Goal: Entertainment & Leisure: Consume media (video, audio)

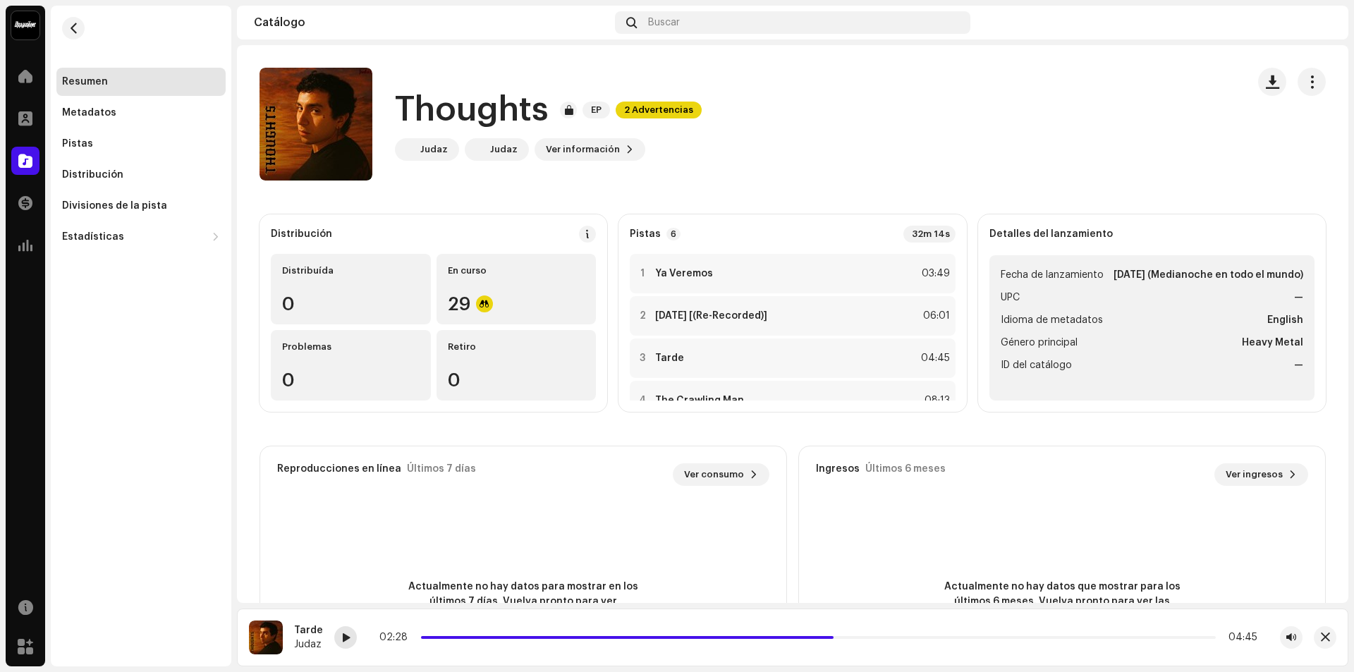
click at [346, 639] on span at bounding box center [345, 638] width 8 height 11
click at [894, 637] on span at bounding box center [716, 637] width 591 height 3
click at [503, 639] on div "02:52 04:45" at bounding box center [819, 637] width 878 height 11
click at [490, 635] on div "02:53 04:45" at bounding box center [819, 637] width 878 height 11
click at [484, 636] on span at bounding box center [662, 637] width 483 height 3
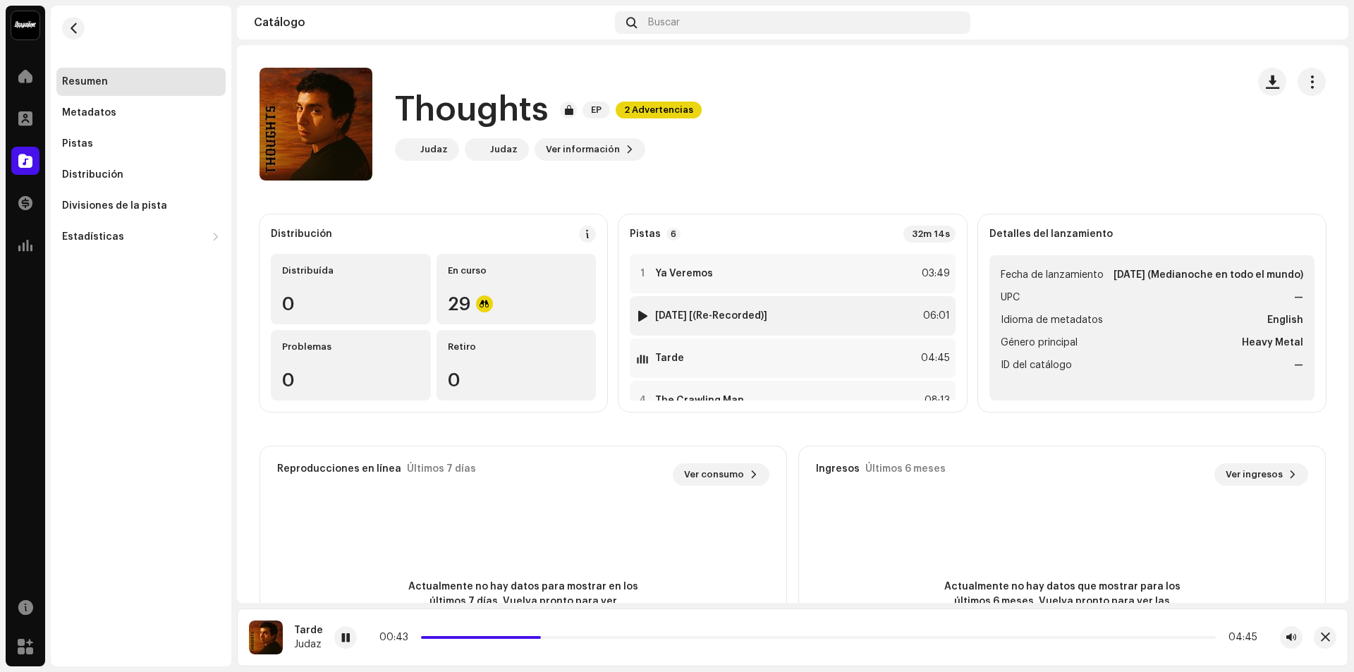
click at [638, 315] on div at bounding box center [643, 315] width 11 height 11
click at [542, 636] on div "00:02 06:01" at bounding box center [860, 637] width 795 height 11
click at [542, 638] on p-slider at bounding box center [860, 637] width 712 height 3
click at [558, 638] on p-slider at bounding box center [860, 637] width 712 height 3
click at [588, 638] on p-slider at bounding box center [860, 637] width 712 height 3
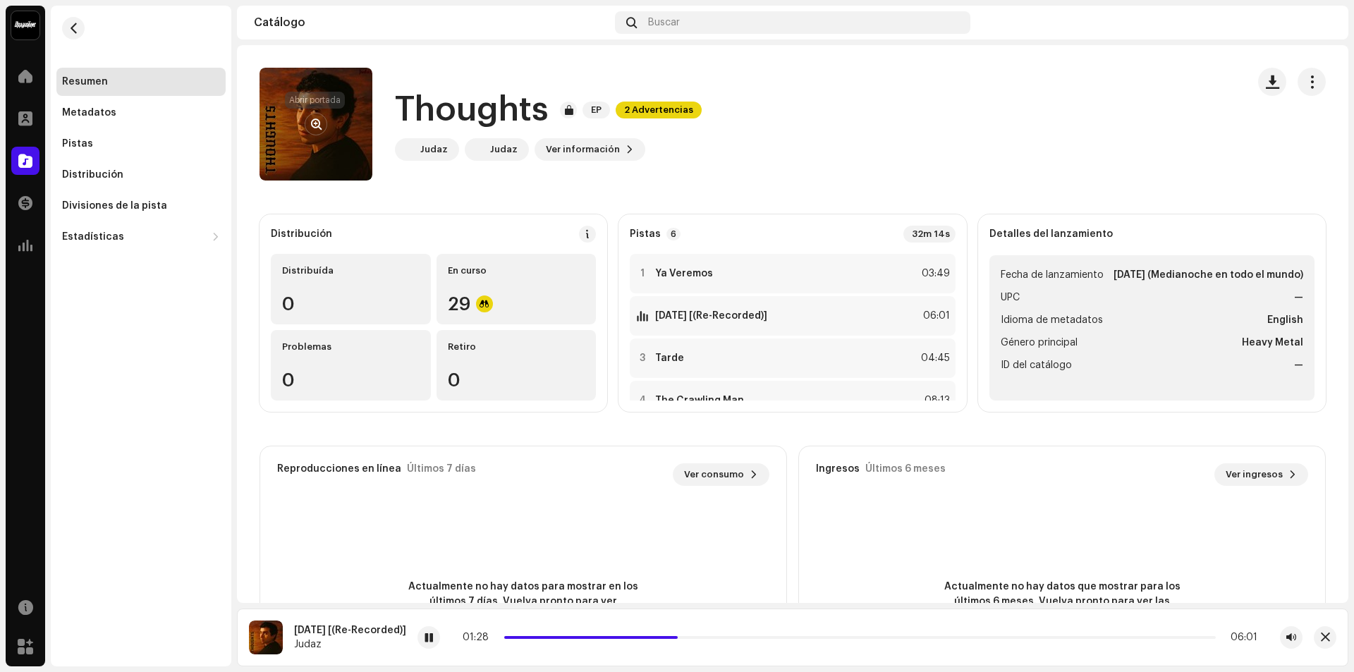
click at [319, 119] on span "button" at bounding box center [316, 124] width 11 height 11
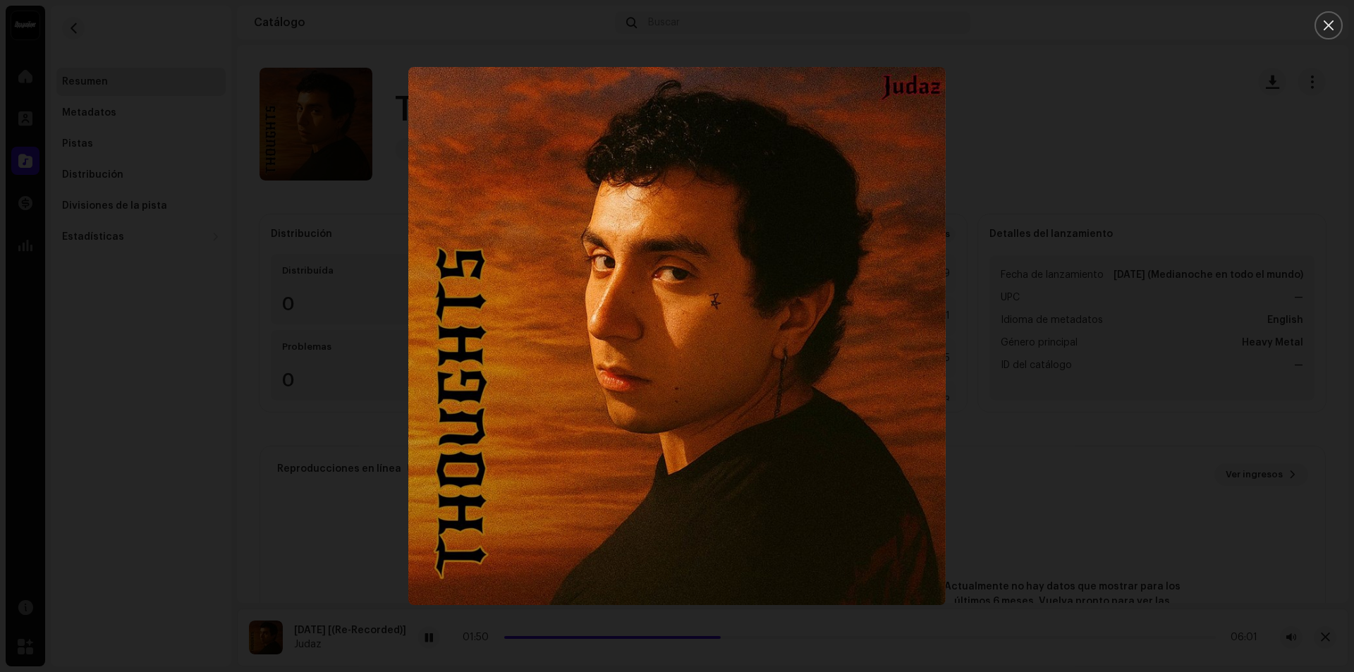
click at [1026, 229] on div at bounding box center [677, 336] width 1354 height 672
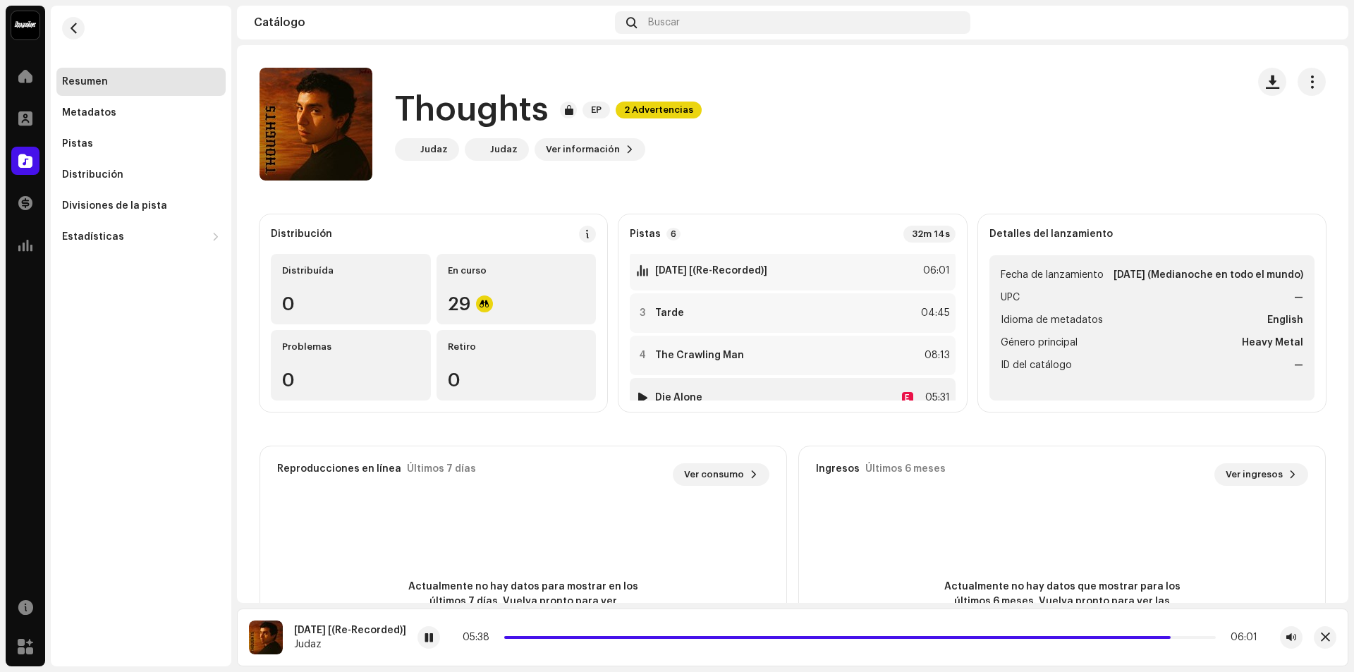
scroll to position [116, 0]
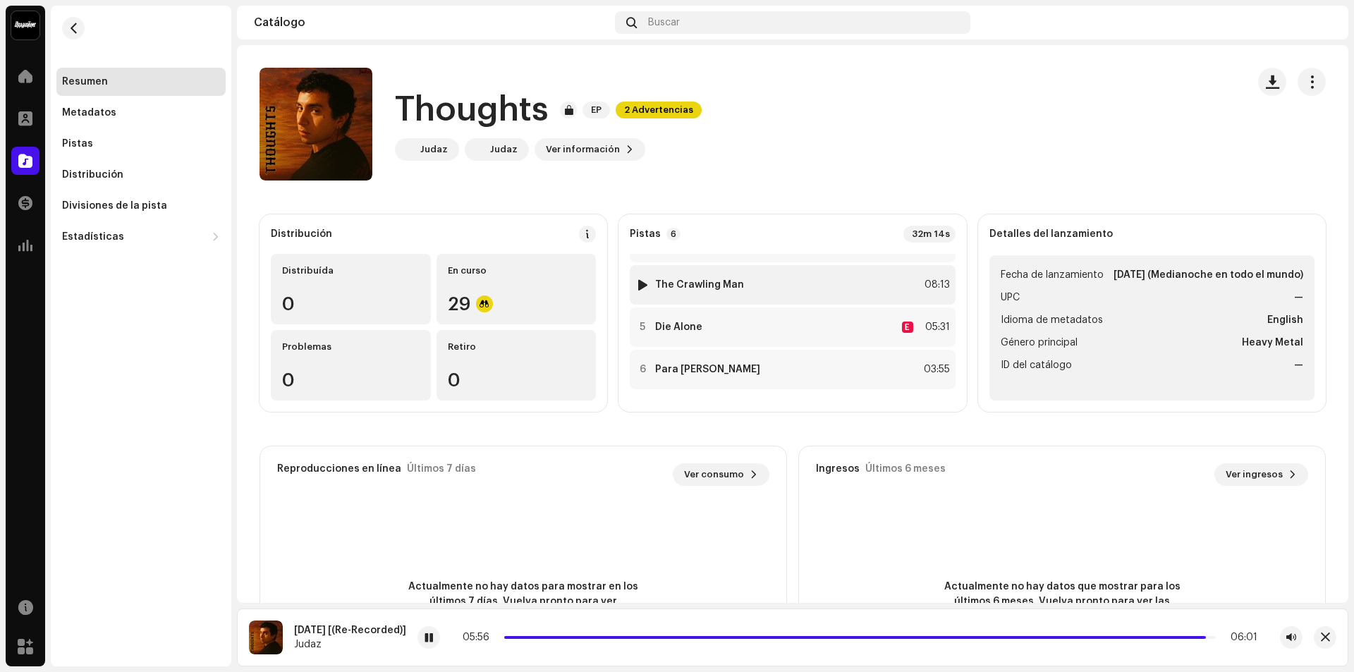
click at [643, 287] on div at bounding box center [643, 284] width 11 height 11
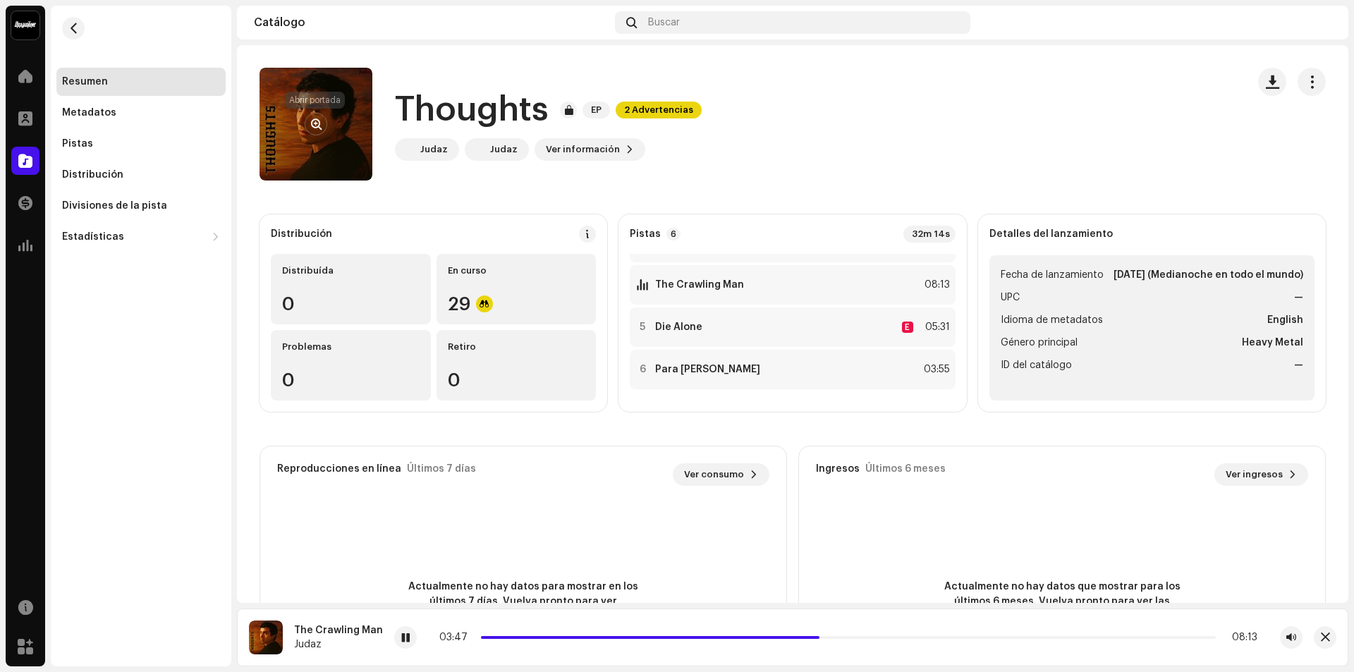
click at [319, 123] on span "button" at bounding box center [316, 124] width 11 height 11
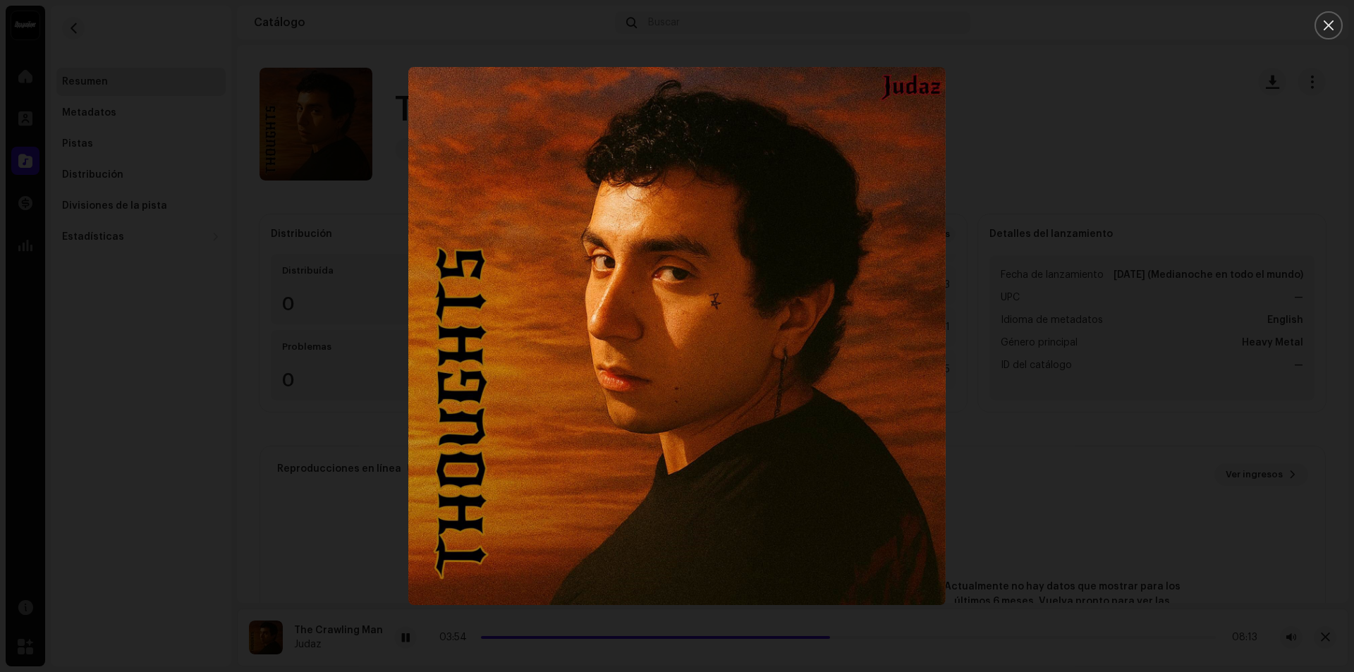
click at [1069, 171] on div at bounding box center [677, 336] width 1354 height 672
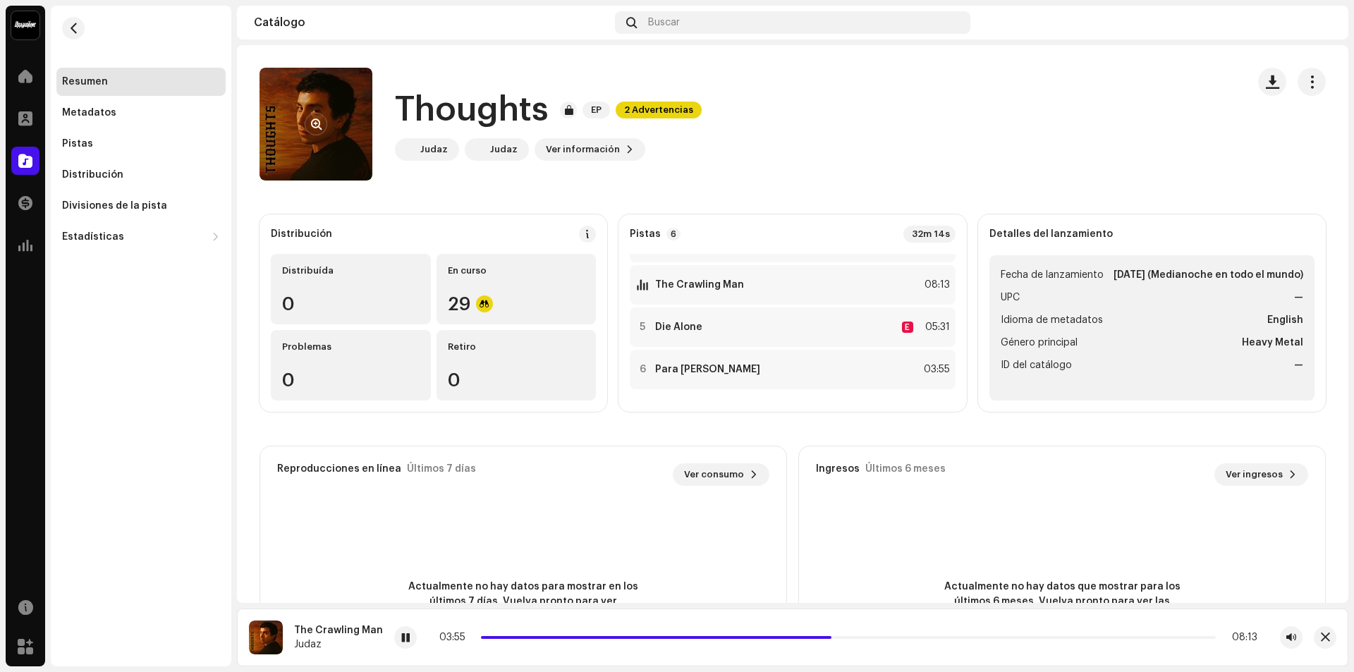
click at [285, 131] on re-a-cover at bounding box center [316, 124] width 113 height 113
click at [305, 123] on button "button" at bounding box center [316, 124] width 23 height 23
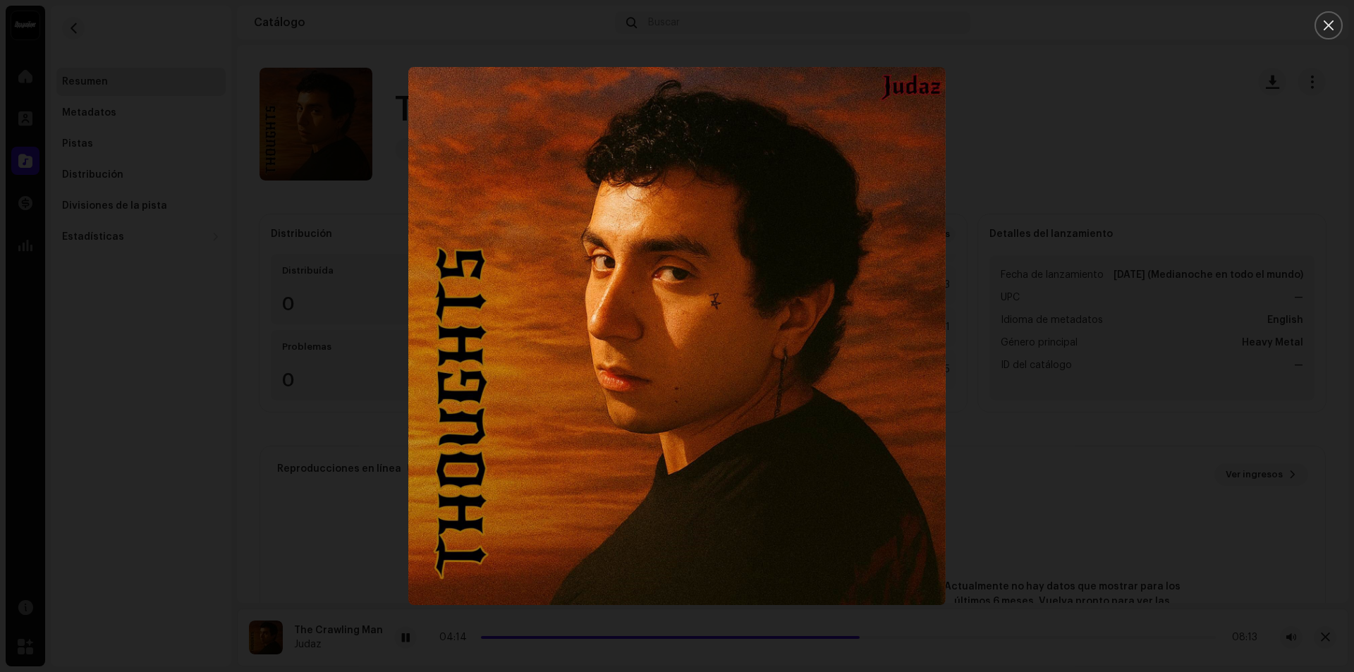
click at [1063, 189] on div at bounding box center [677, 336] width 1354 height 672
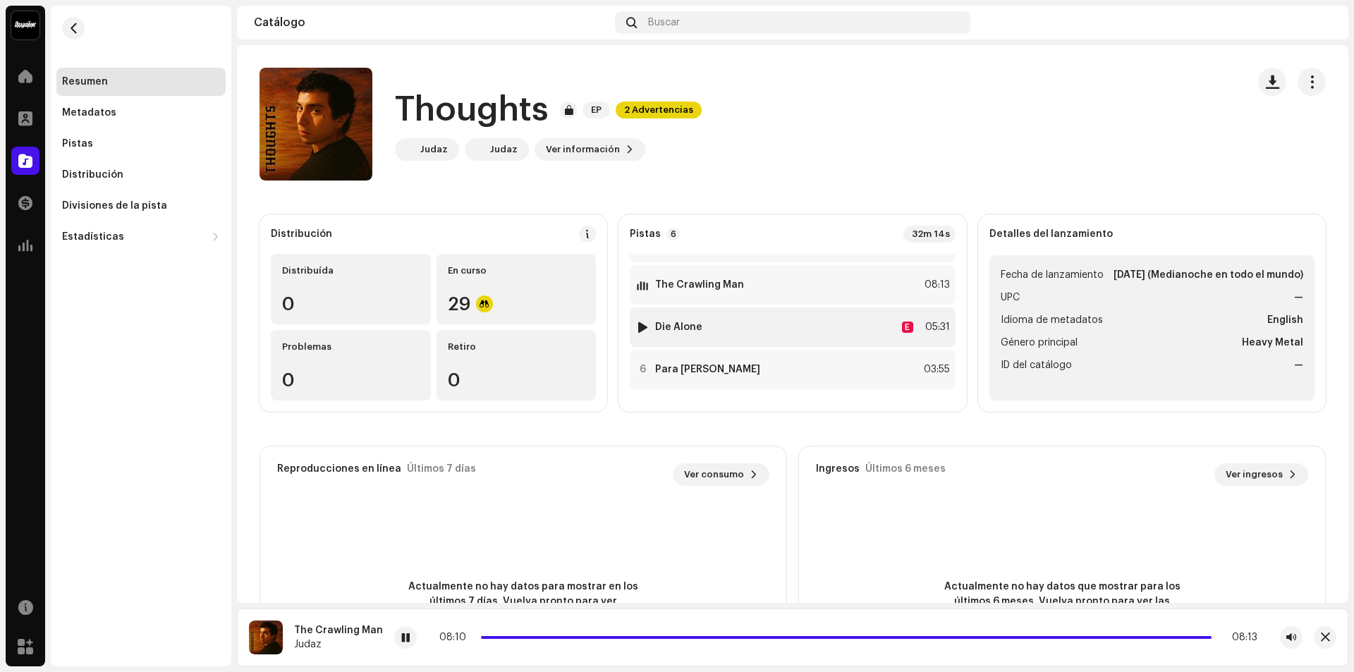
click at [640, 330] on div at bounding box center [643, 327] width 11 height 11
click at [1111, 639] on div "05:23 05:31" at bounding box center [828, 637] width 860 height 11
click at [1106, 634] on div "05:23 05:31" at bounding box center [828, 637] width 860 height 11
click at [1119, 637] on span at bounding box center [819, 637] width 760 height 3
click at [638, 368] on div at bounding box center [643, 369] width 11 height 11
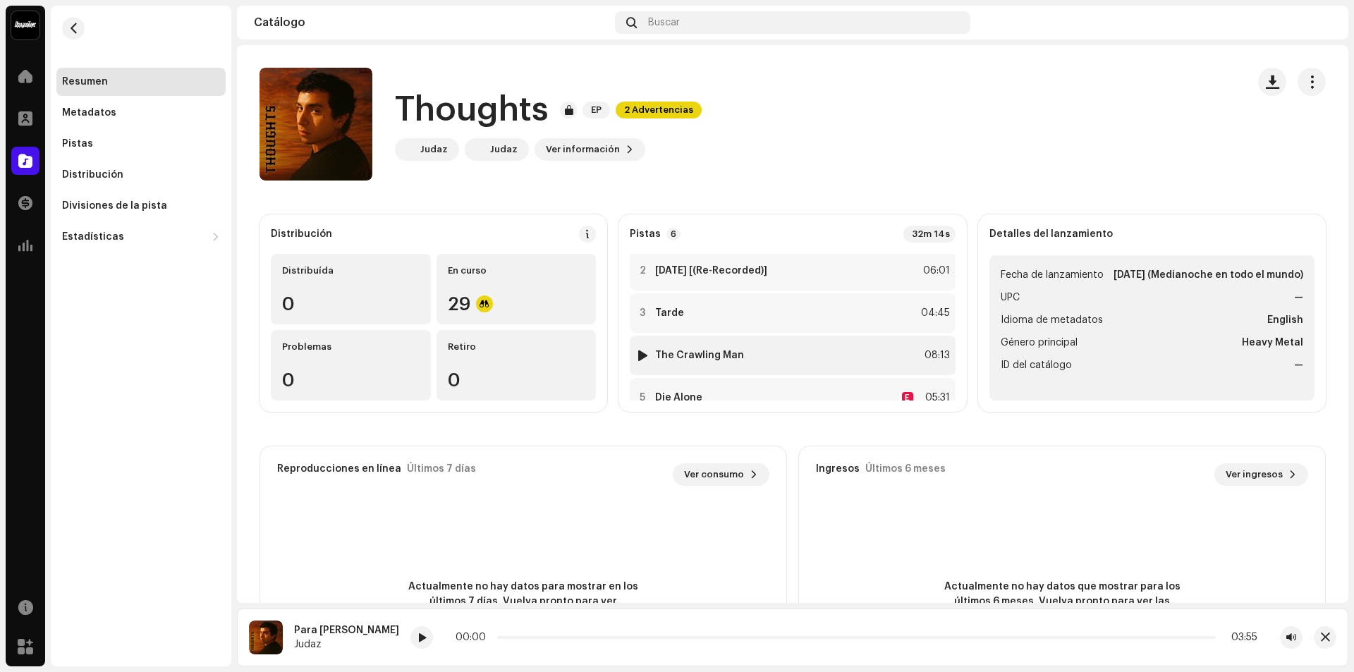
scroll to position [0, 0]
click at [645, 357] on img at bounding box center [642, 358] width 18 height 18
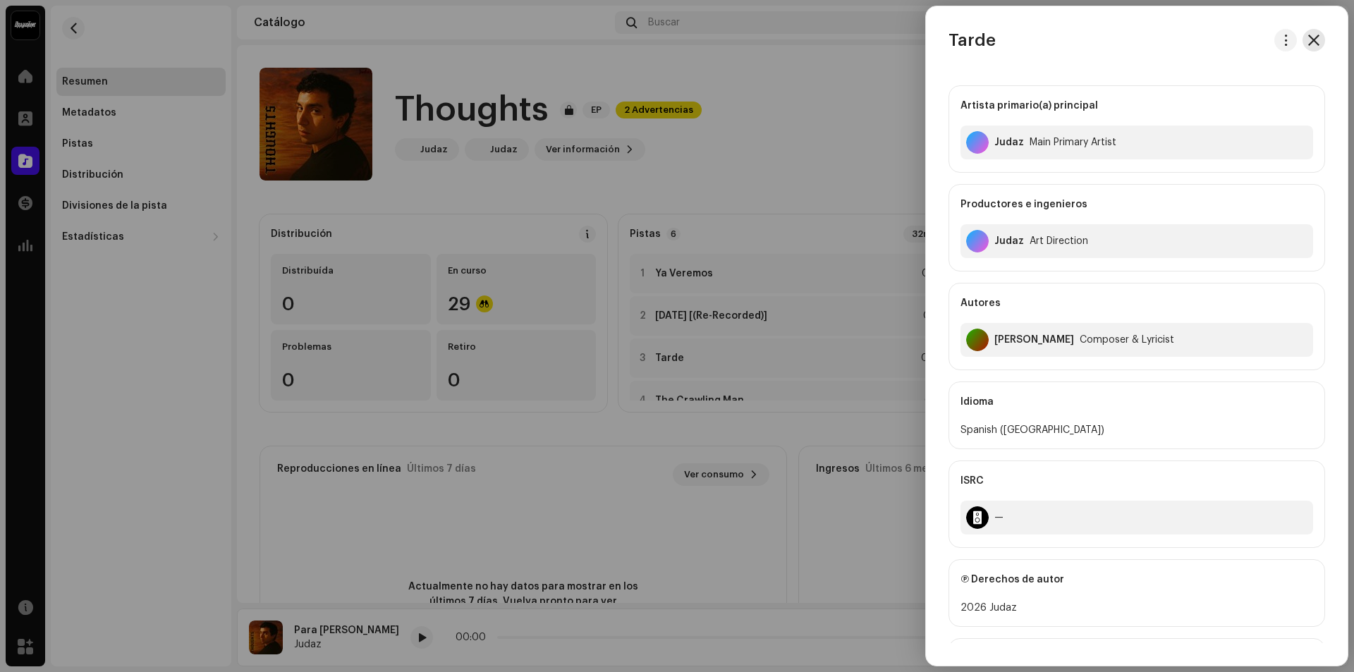
click at [1311, 34] on button "button" at bounding box center [1314, 40] width 23 height 23
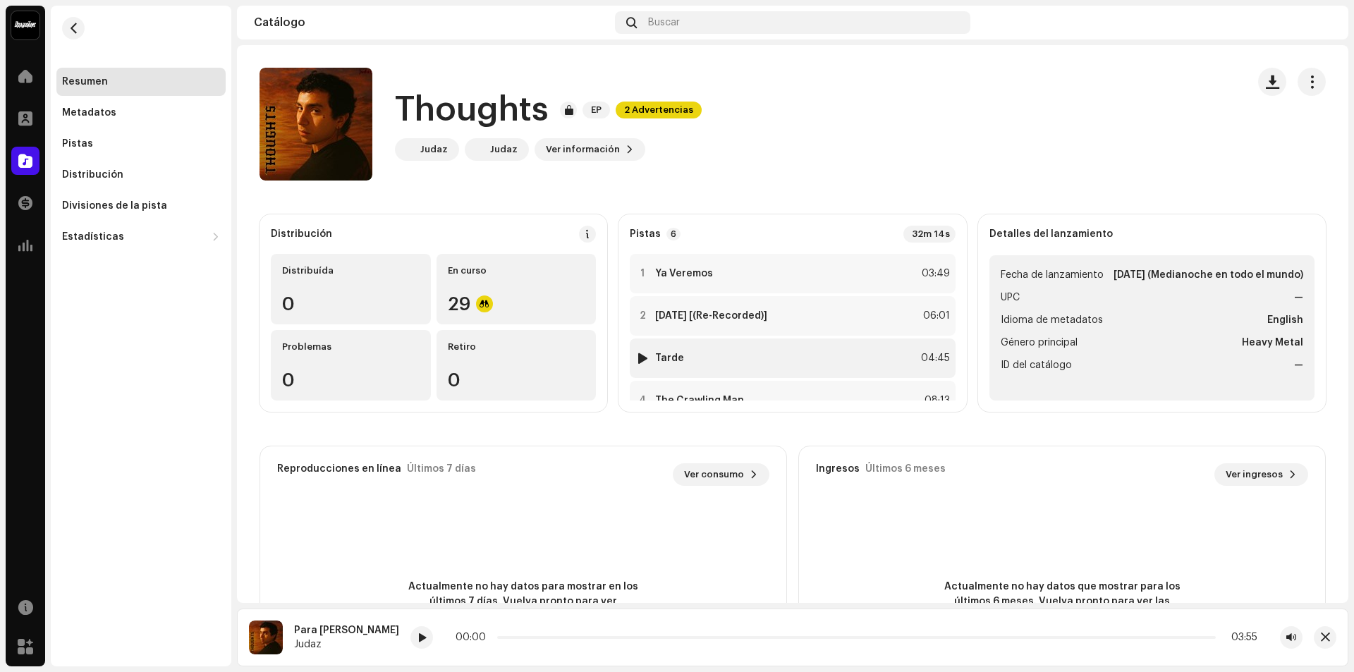
click at [645, 353] on img at bounding box center [642, 358] width 18 height 18
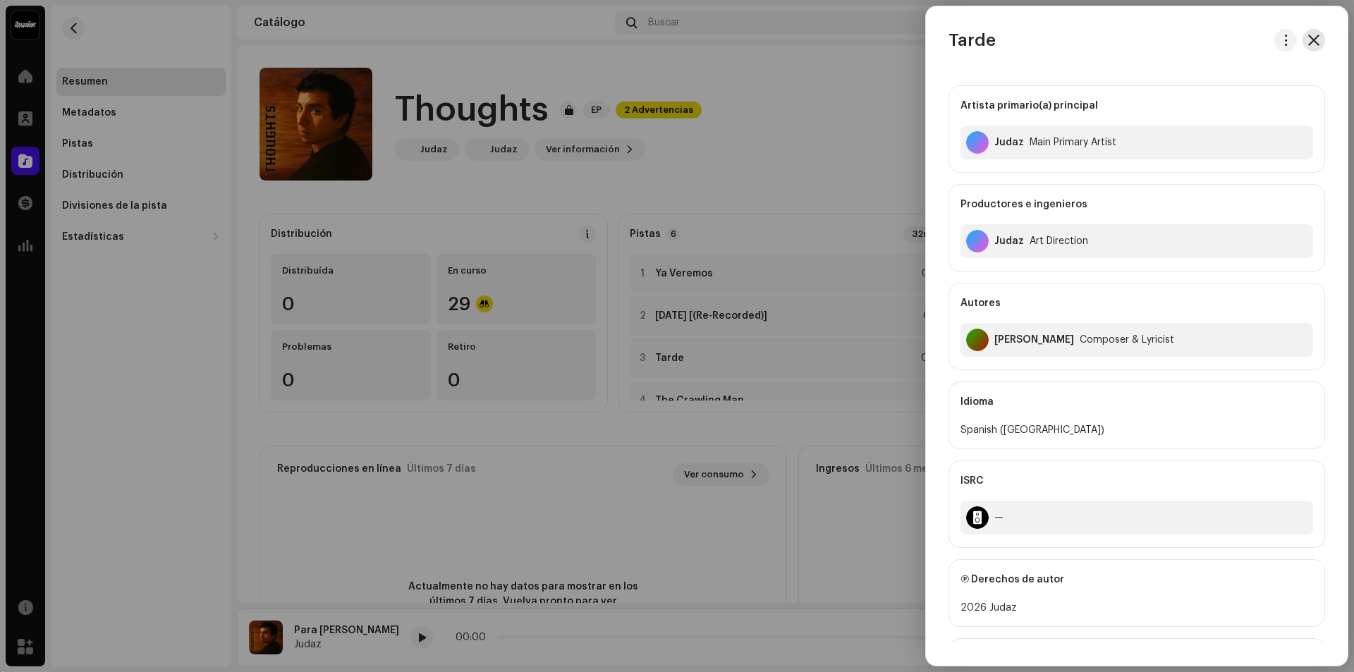
click at [1315, 42] on span "button" at bounding box center [1314, 40] width 11 height 11
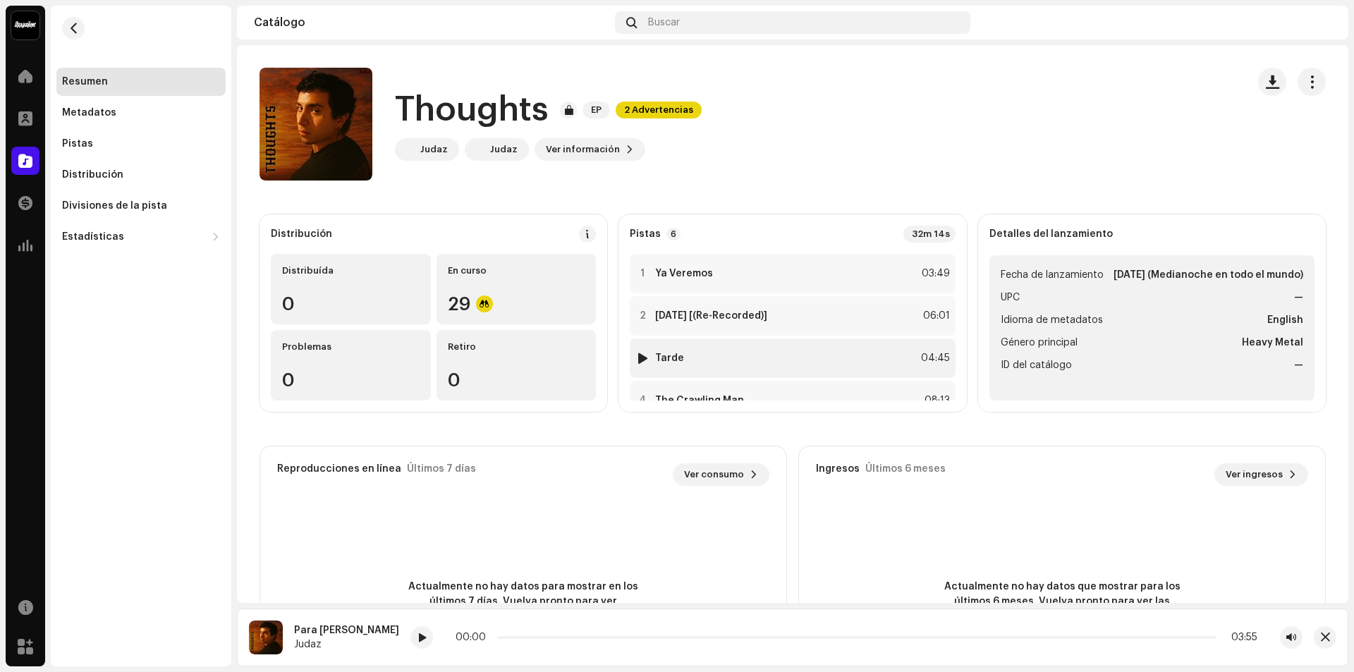
click at [638, 357] on div at bounding box center [643, 358] width 11 height 11
